Goal: Download file/media

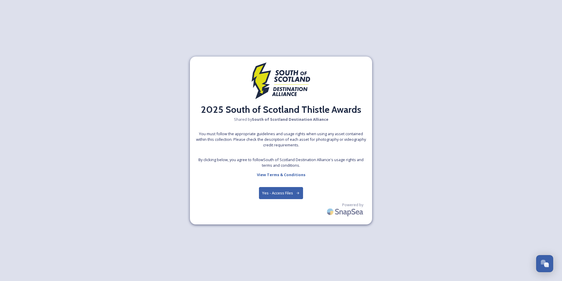
click at [274, 194] on button "Yes - Access Files" at bounding box center [281, 193] width 44 height 12
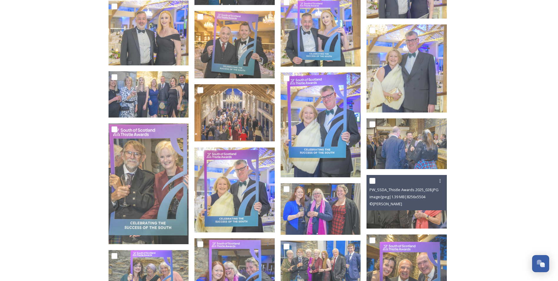
scroll to position [2264, 0]
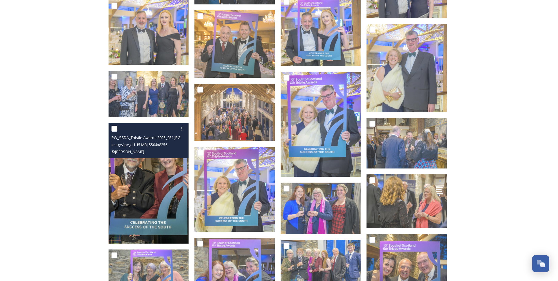
click at [114, 129] on input "checkbox" at bounding box center [114, 129] width 6 height 6
checkbox input "true"
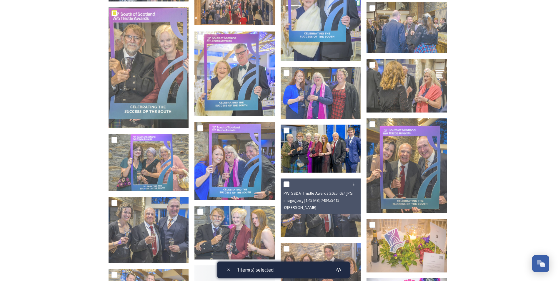
scroll to position [2382, 0]
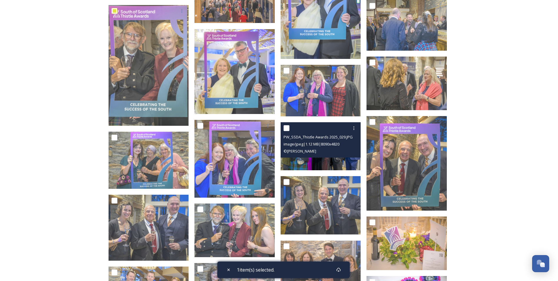
click at [287, 127] on input "checkbox" at bounding box center [286, 128] width 6 height 6
checkbox input "true"
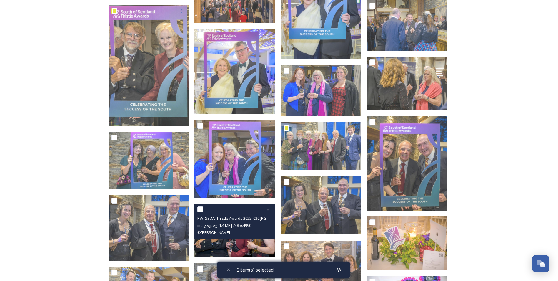
click at [200, 208] on input "checkbox" at bounding box center [200, 209] width 6 height 6
checkbox input "true"
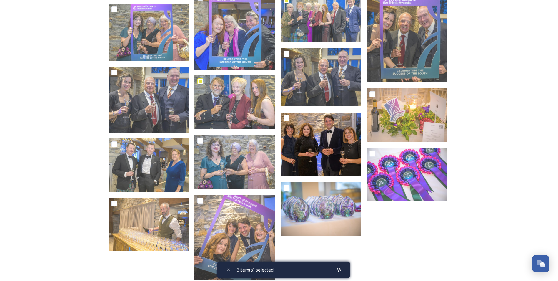
scroll to position [2500, 0]
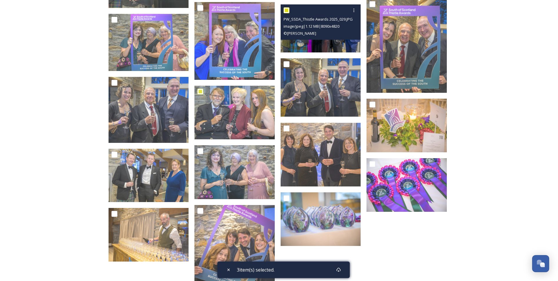
click at [313, 27] on span "image/jpeg | 1.12 MB | 8090 x 4820" at bounding box center [311, 26] width 56 height 5
click at [318, 43] on img at bounding box center [321, 28] width 80 height 48
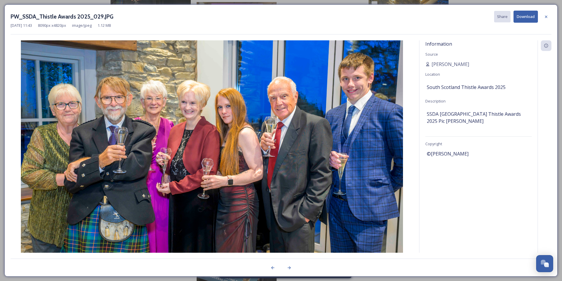
drag, startPoint x: 261, startPoint y: 49, endPoint x: 244, endPoint y: 53, distance: 18.1
click at [244, 53] on img at bounding box center [212, 154] width 403 height 228
drag, startPoint x: 126, startPoint y: 54, endPoint x: 49, endPoint y: 50, distance: 76.9
click at [49, 50] on img at bounding box center [212, 154] width 403 height 228
click at [528, 16] on button "Download" at bounding box center [526, 17] width 24 height 12
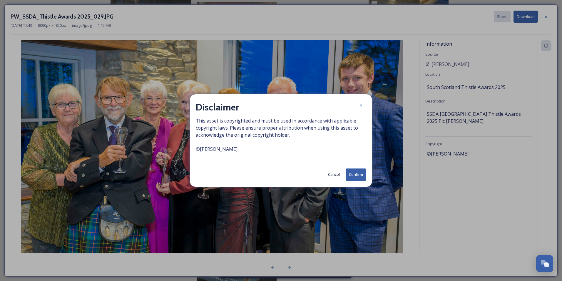
click at [334, 175] on button "Cancel" at bounding box center [334, 174] width 18 height 11
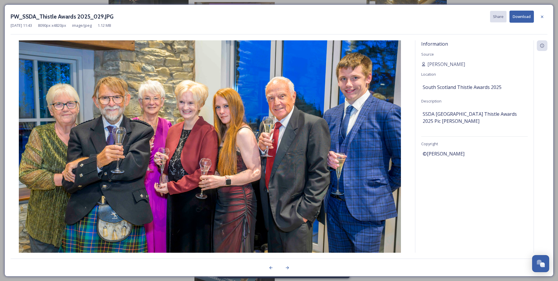
click at [493, 176] on div "Information Source [PERSON_NAME] Location [GEOGRAPHIC_DATA] Thistle Awards 2025…" at bounding box center [474, 146] width 118 height 212
click at [525, 16] on button "Download" at bounding box center [521, 17] width 24 height 12
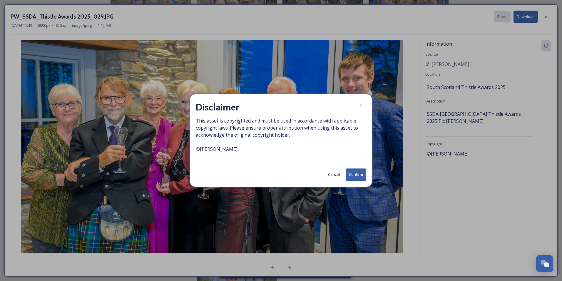
click at [332, 174] on button "Cancel" at bounding box center [334, 174] width 18 height 11
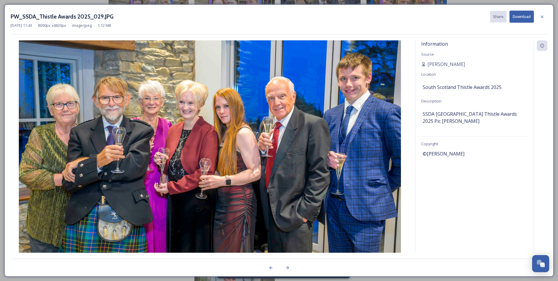
click at [235, 109] on img at bounding box center [210, 154] width 398 height 228
click at [542, 17] on icon at bounding box center [542, 16] width 2 height 2
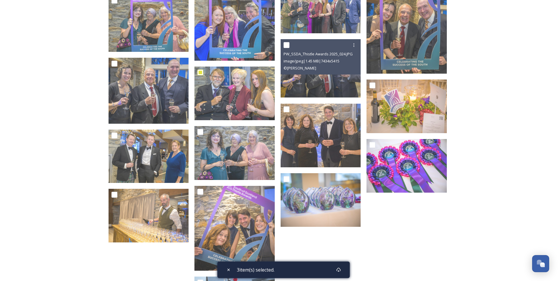
scroll to position [2529, 0]
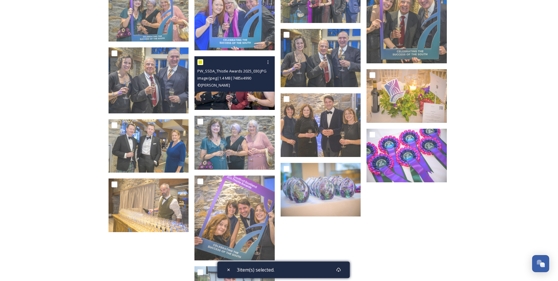
click at [226, 96] on img at bounding box center [234, 83] width 80 height 54
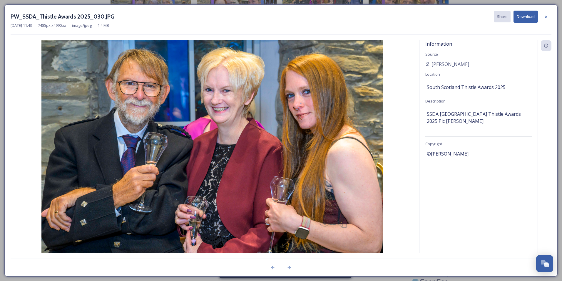
click at [224, 108] on img at bounding box center [212, 154] width 403 height 228
click at [548, 17] on icon at bounding box center [546, 16] width 5 height 5
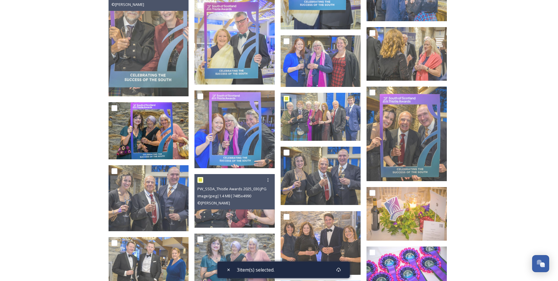
scroll to position [2382, 0]
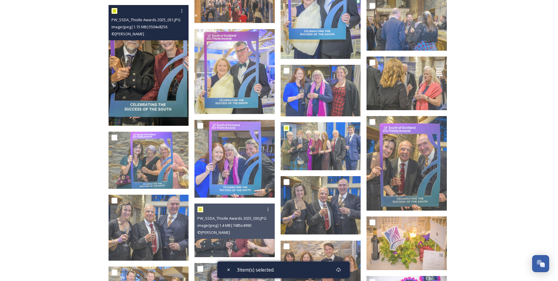
click at [160, 65] on img at bounding box center [149, 65] width 80 height 121
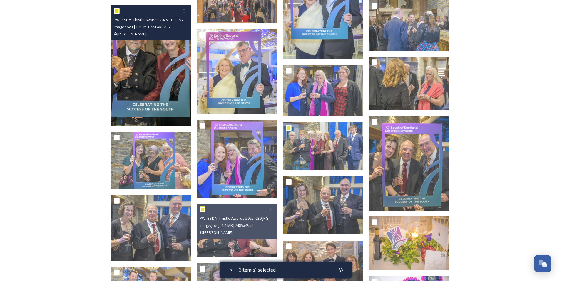
scroll to position [2256, 0]
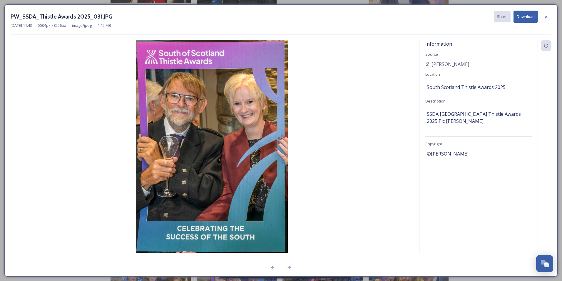
click at [202, 88] on img at bounding box center [212, 154] width 403 height 228
drag, startPoint x: 230, startPoint y: 90, endPoint x: 188, endPoint y: 12, distance: 88.3
click at [188, 12] on div "PW_SSDA_Thistle Awards 2025_031.JPG Share Download" at bounding box center [281, 17] width 541 height 12
